Goal: Transaction & Acquisition: Obtain resource

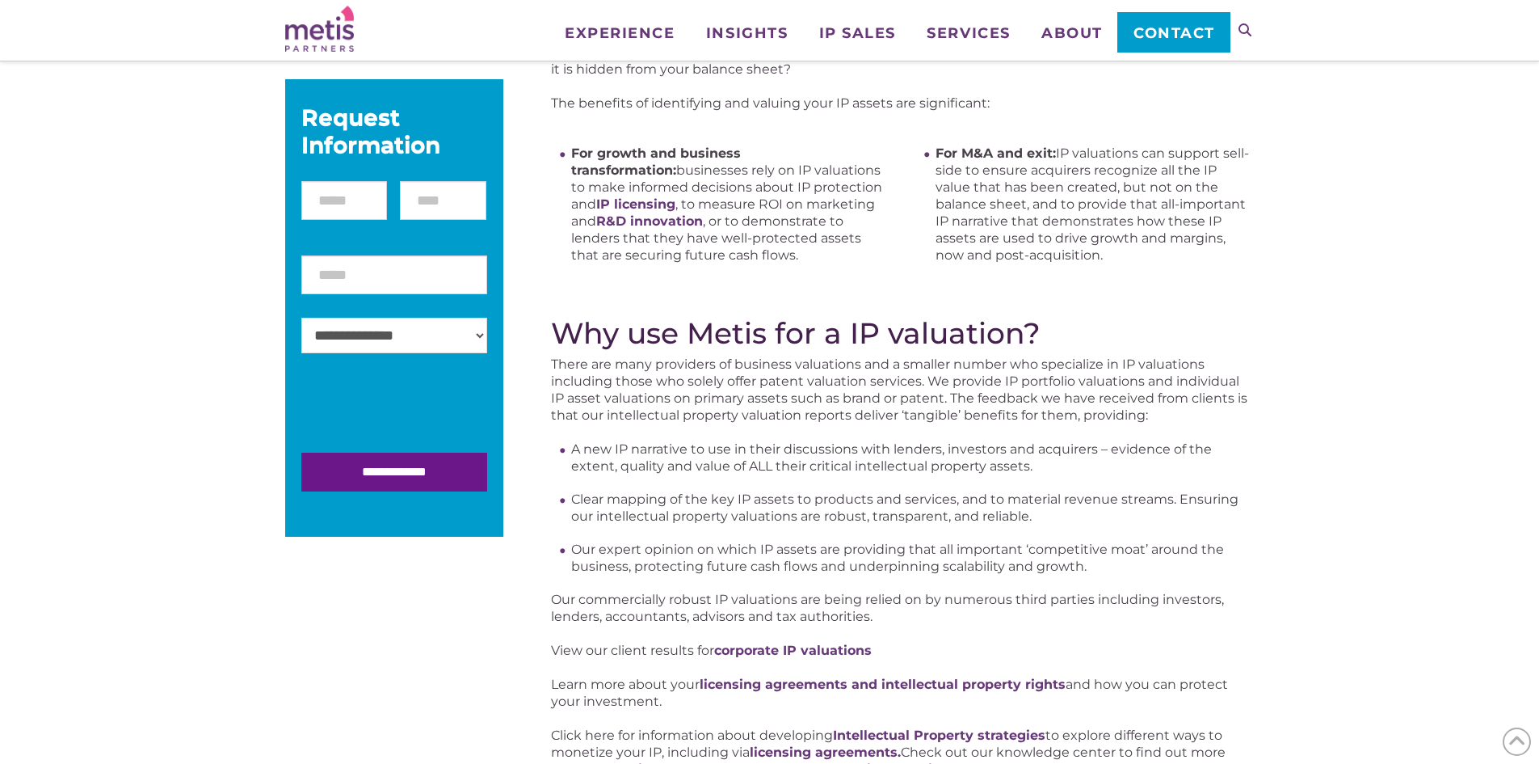
scroll to position [81, 0]
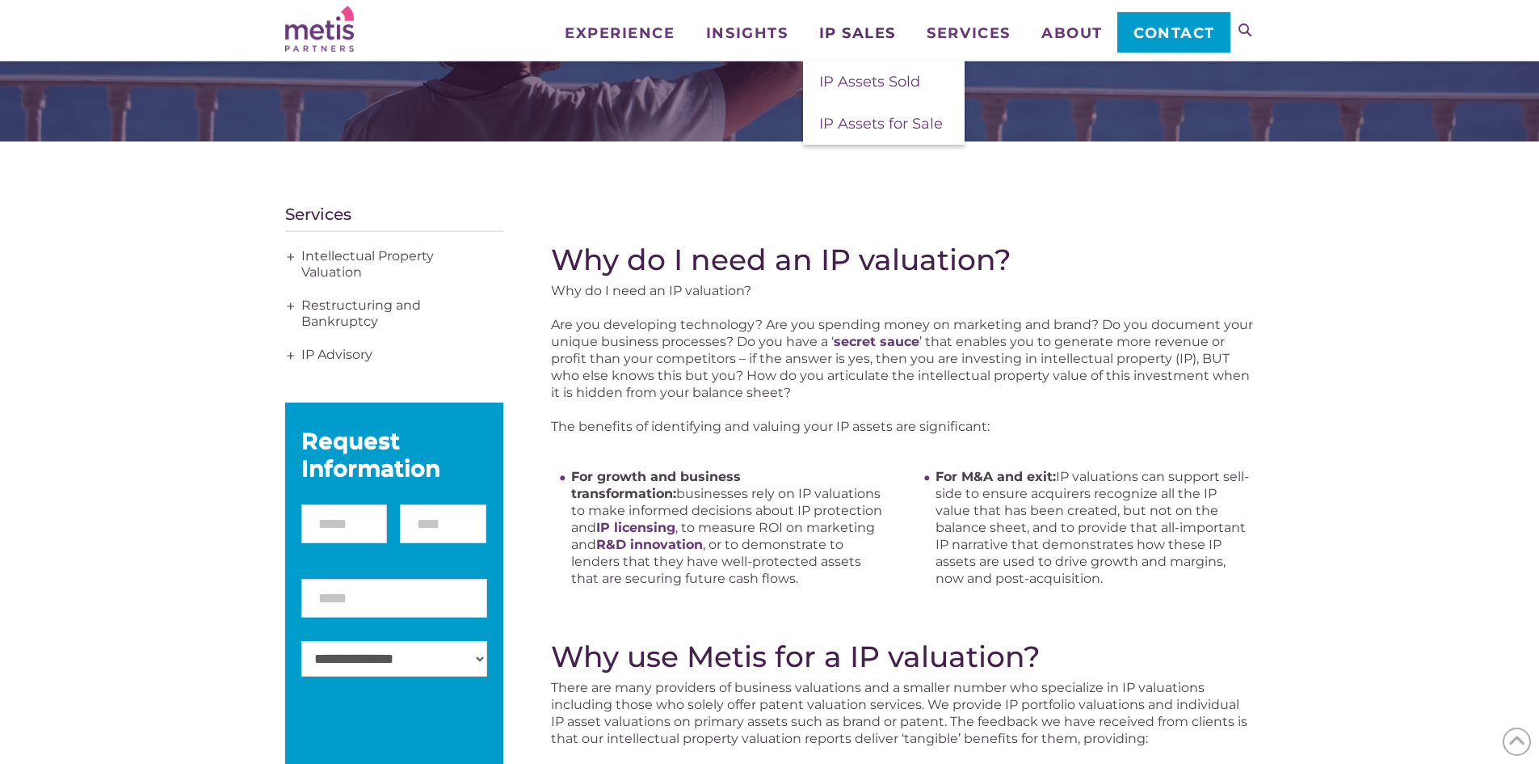
click at [391, 27] on span "IP Sales" at bounding box center [857, 33] width 77 height 15
click at [391, 114] on span "IP Assets for Sale" at bounding box center [881, 124] width 124 height 18
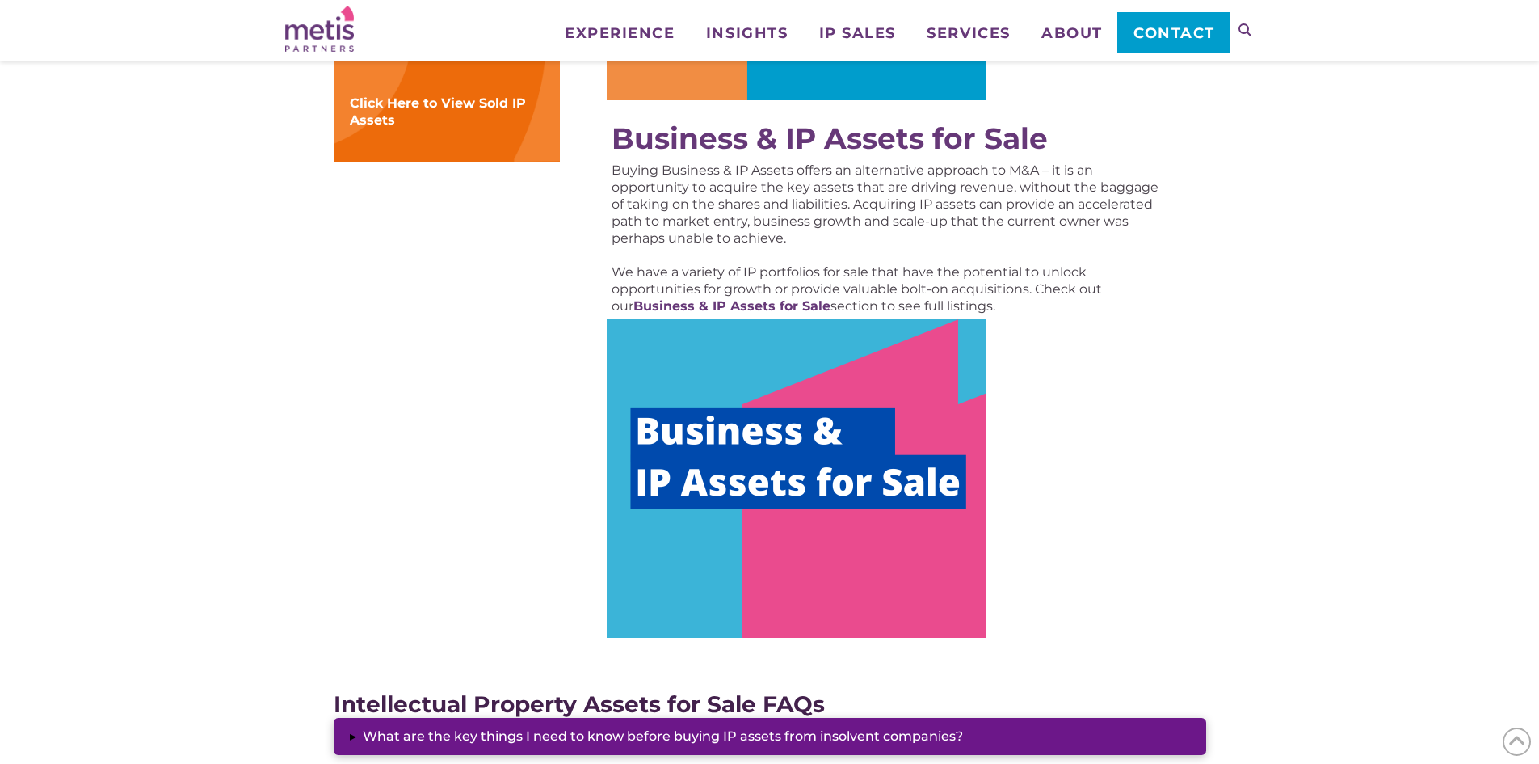
scroll to position [808, 0]
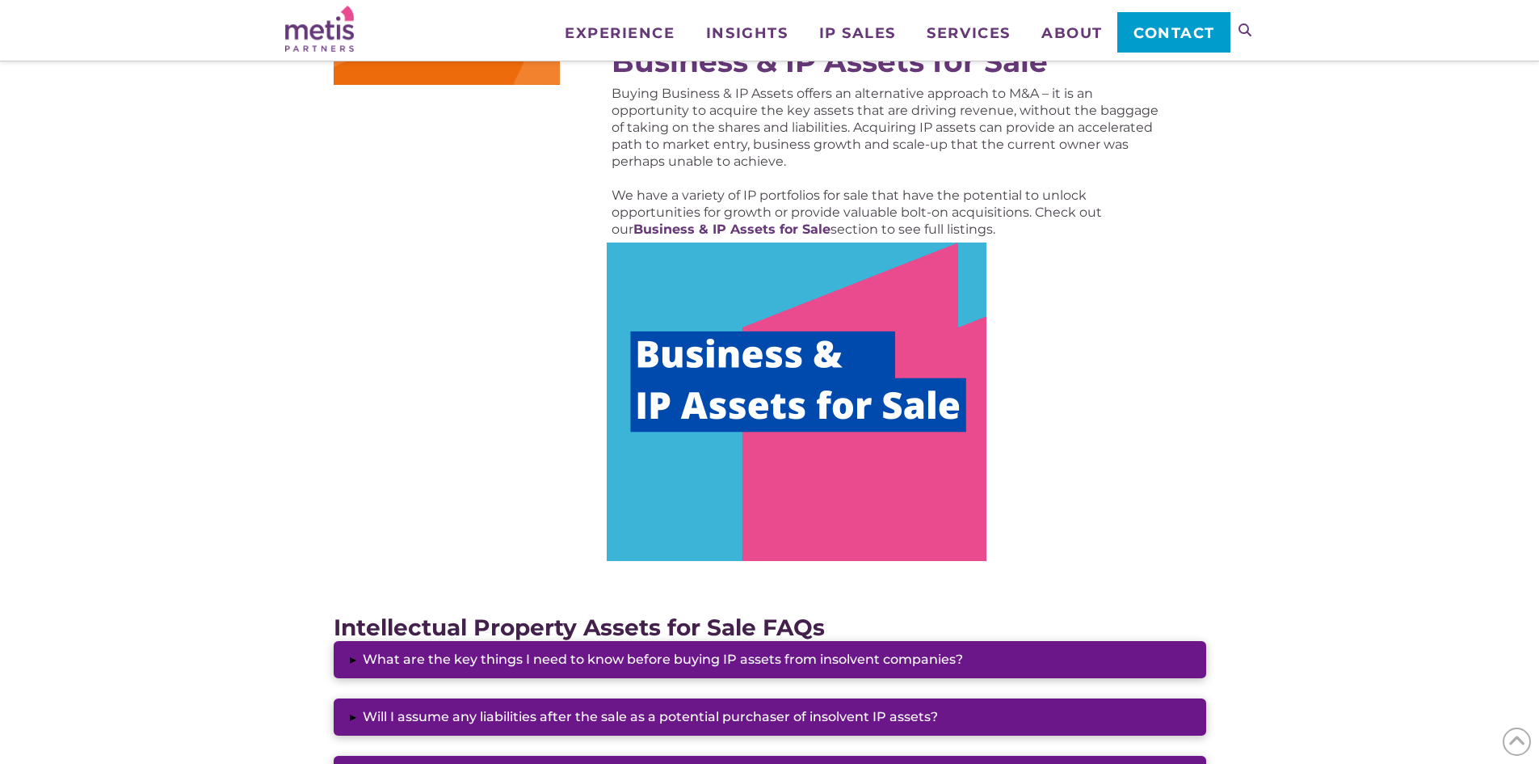
click at [761, 352] on img at bounding box center [797, 401] width 380 height 318
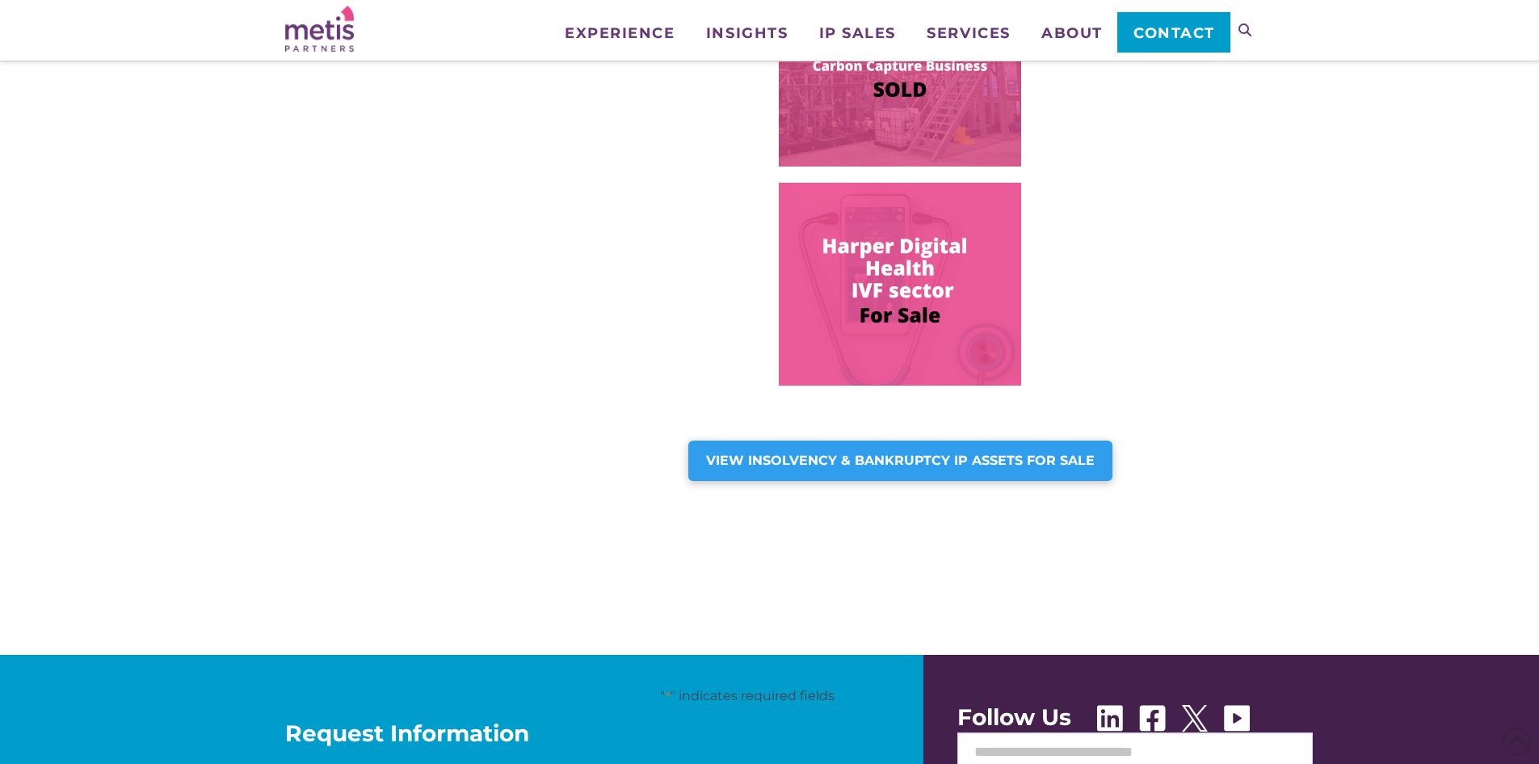
scroll to position [1051, 0]
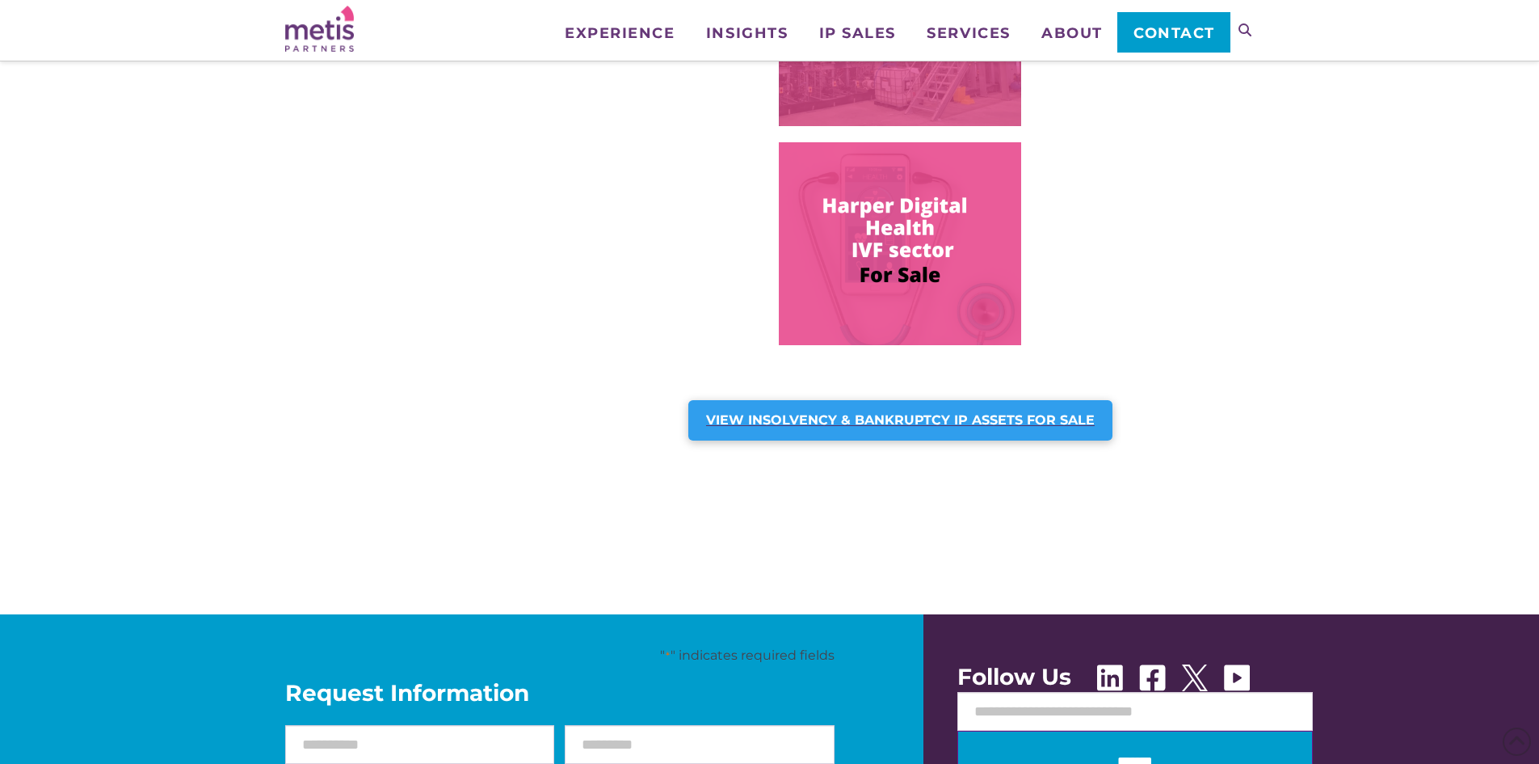
click at [791, 417] on strong "VIEW INSOLVENCY & BANKRUPTCY IP ASSETS FOR SALE" at bounding box center [900, 419] width 389 height 15
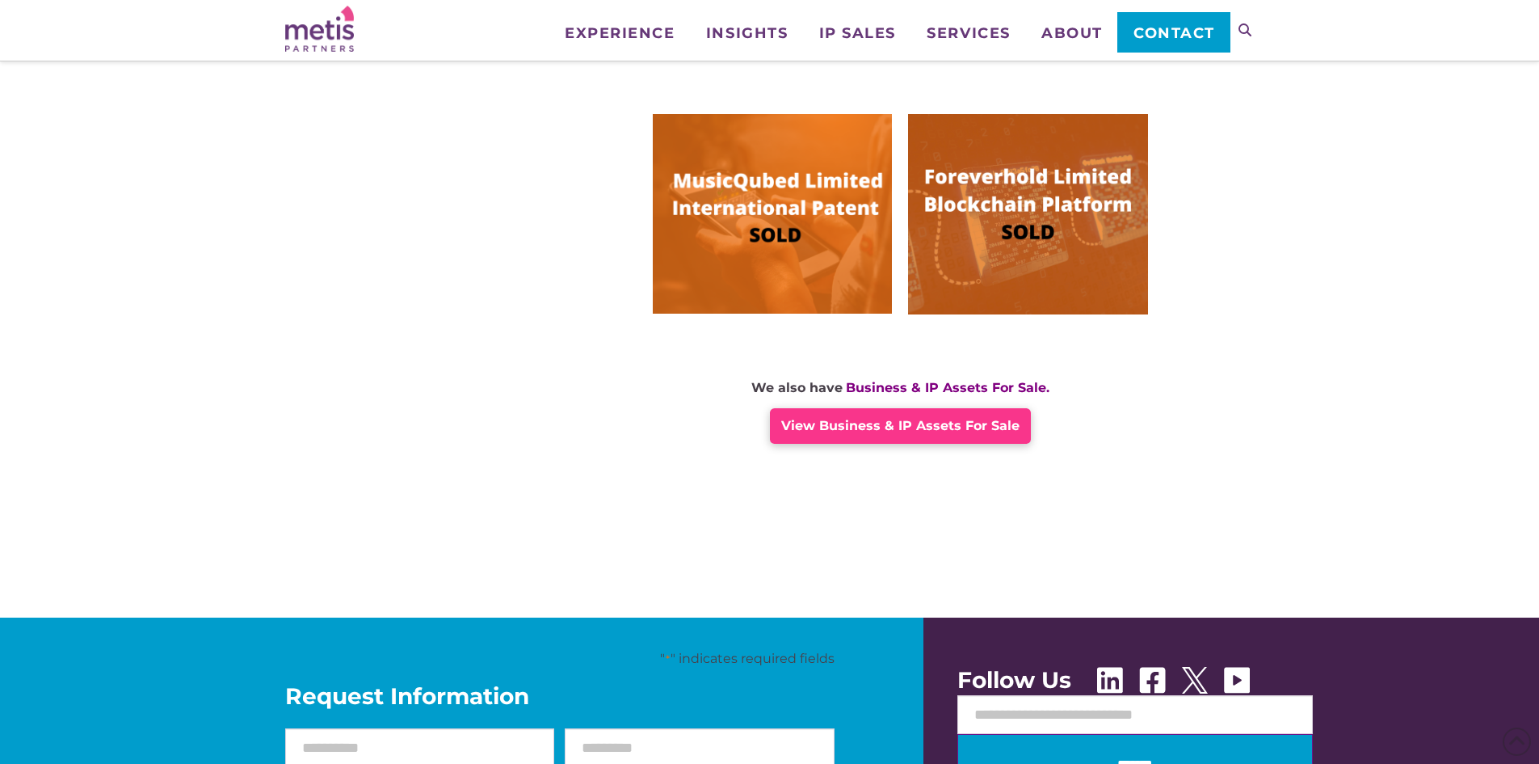
scroll to position [727, 0]
